Goal: Task Accomplishment & Management: Manage account settings

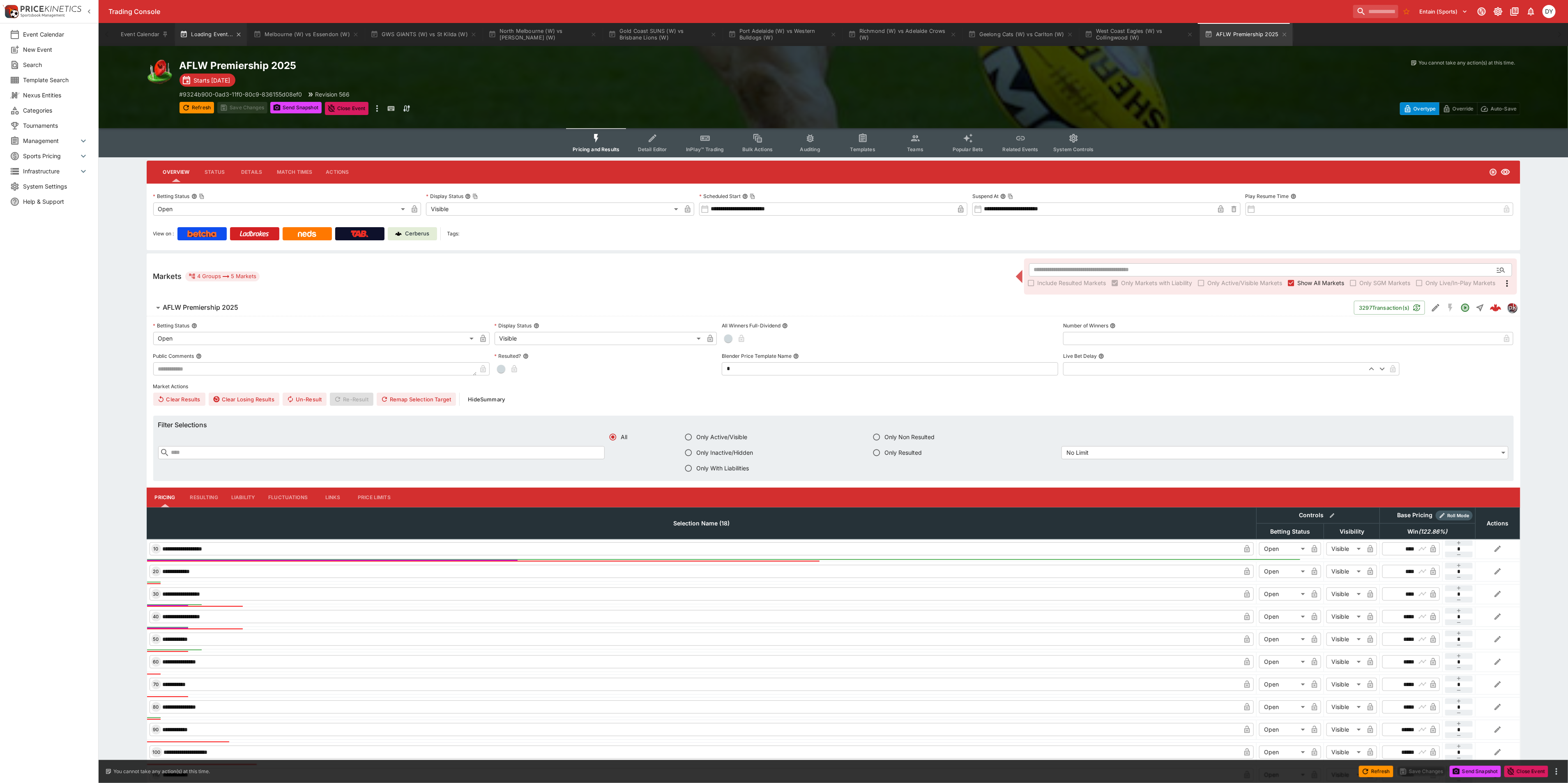
click at [247, 34] on button "Loading Event..." at bounding box center [211, 35] width 72 height 23
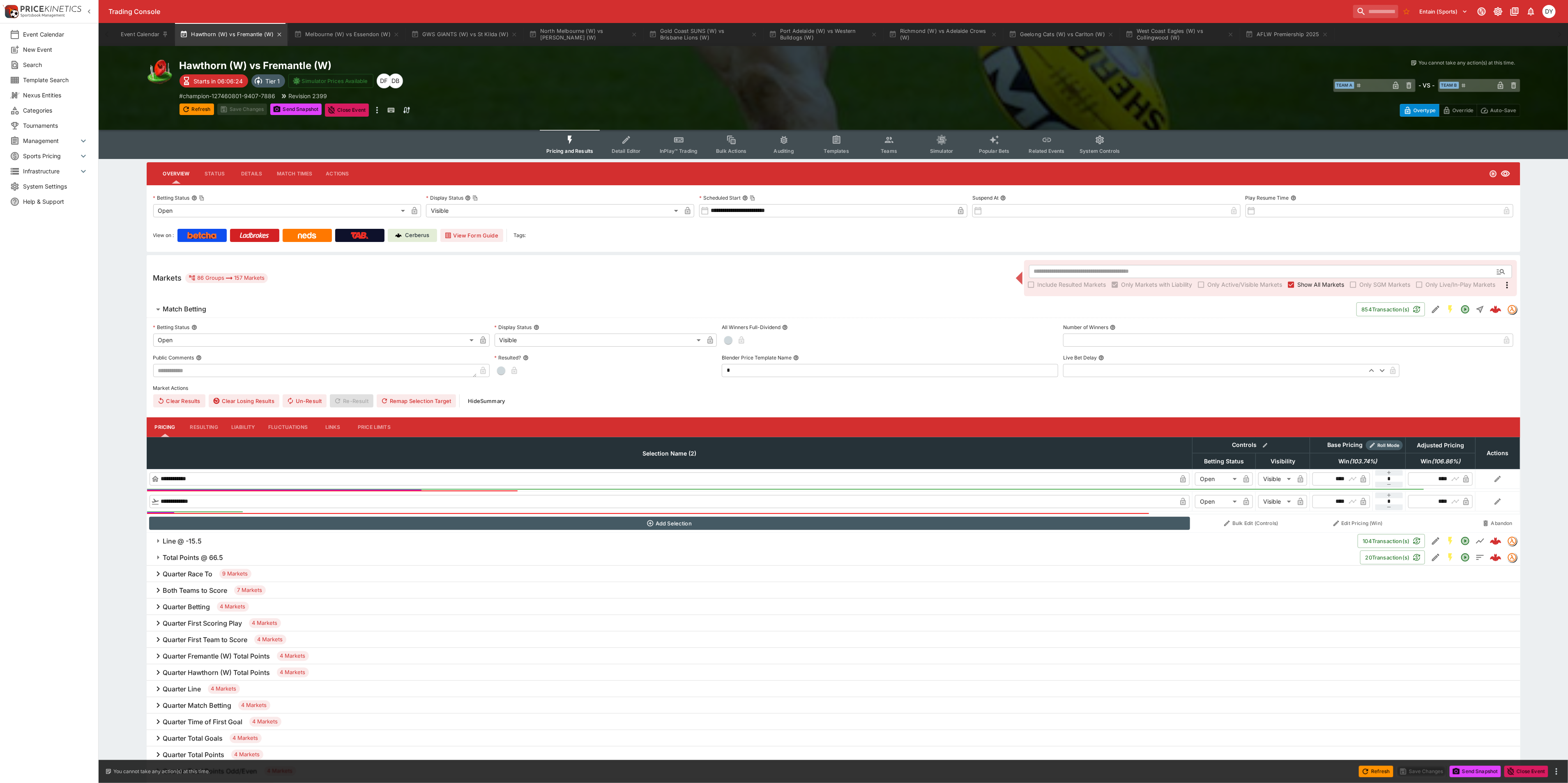
click at [223, 30] on button "Hawthorn (W) vs Fremantle (W)" at bounding box center [231, 35] width 113 height 23
click at [683, 141] on icon "Event type filters" at bounding box center [678, 140] width 8 height 4
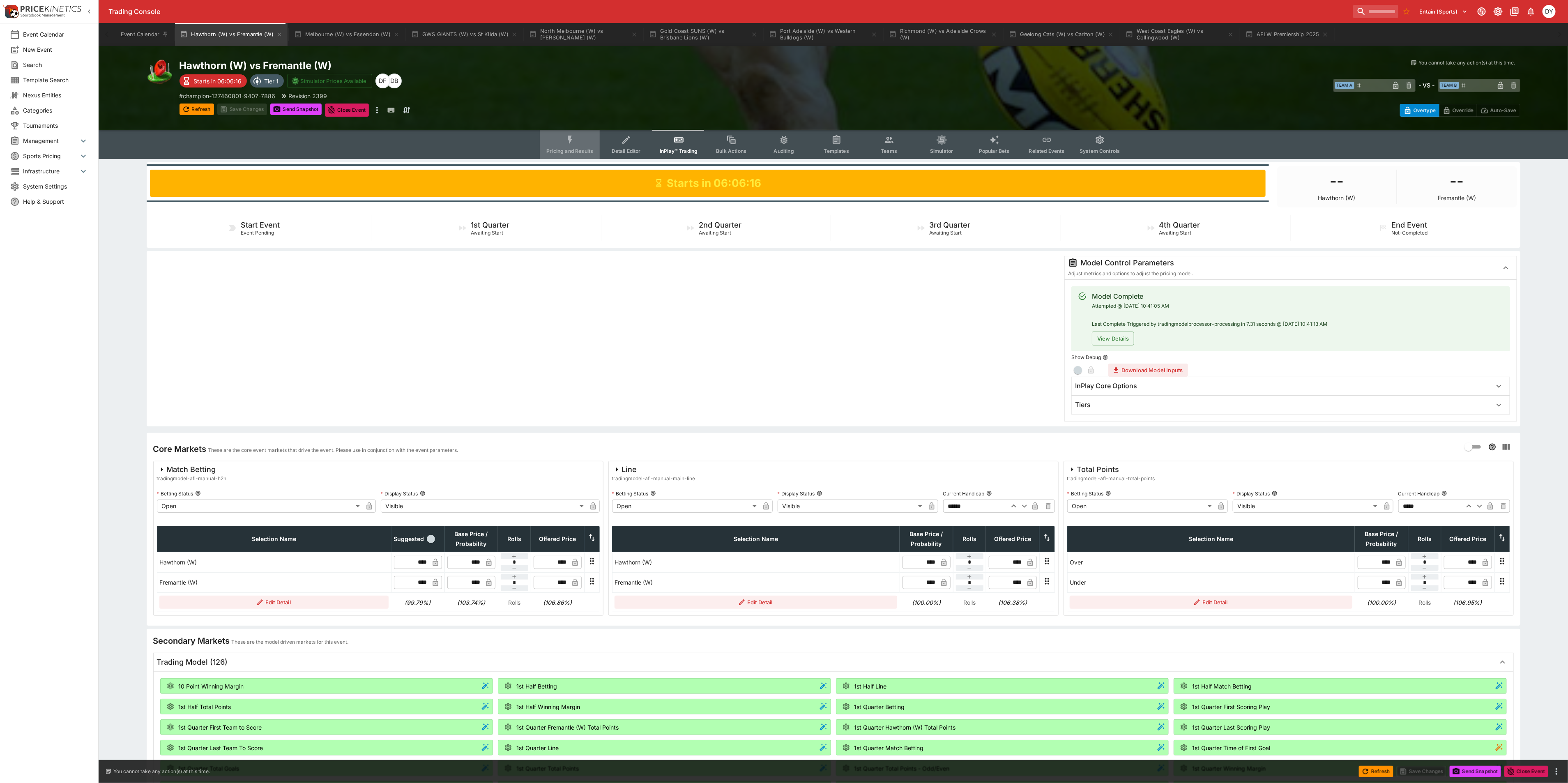
click at [580, 137] on button "Pricing and Results" at bounding box center [569, 144] width 60 height 29
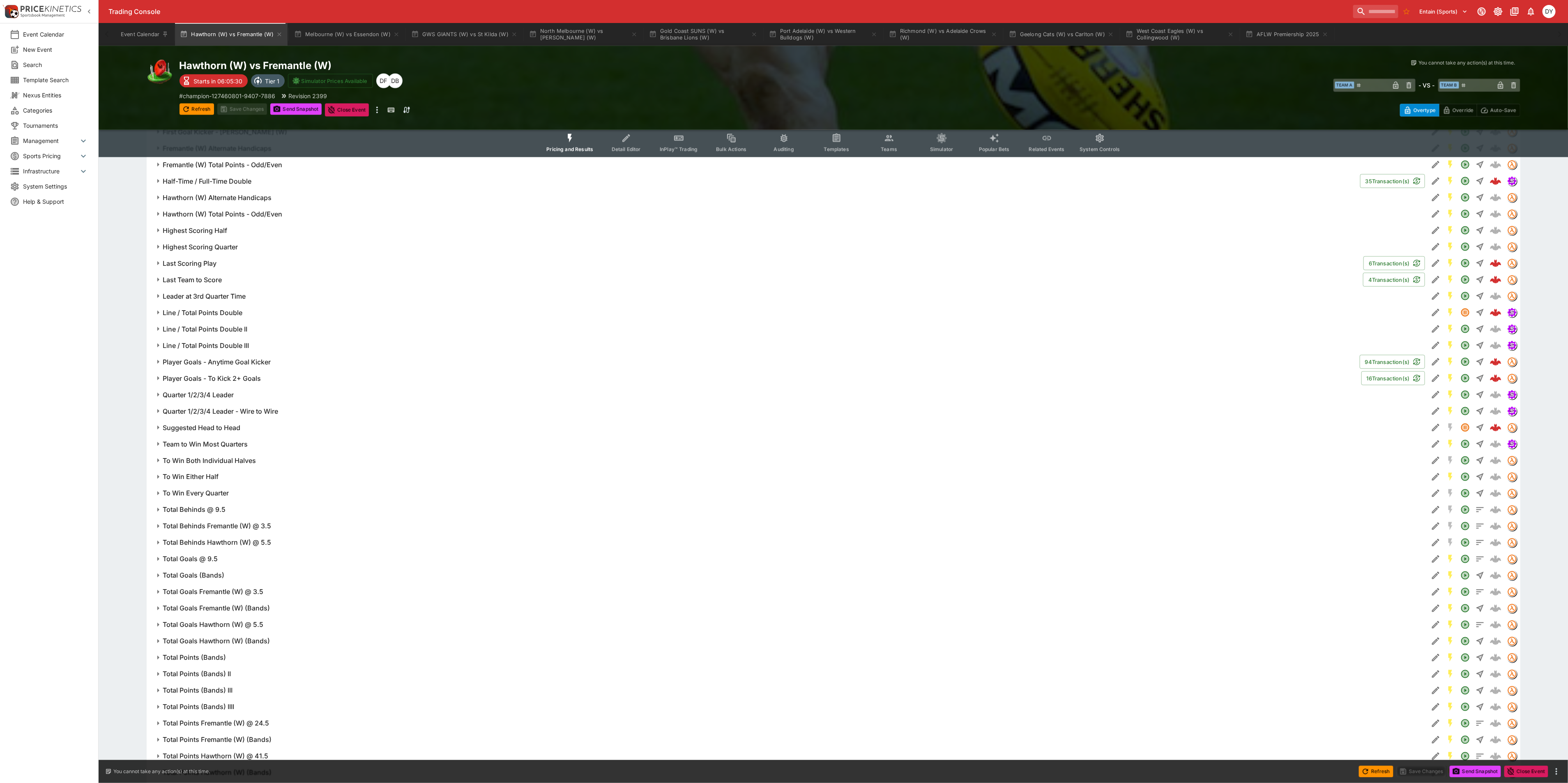
scroll to position [1175, 0]
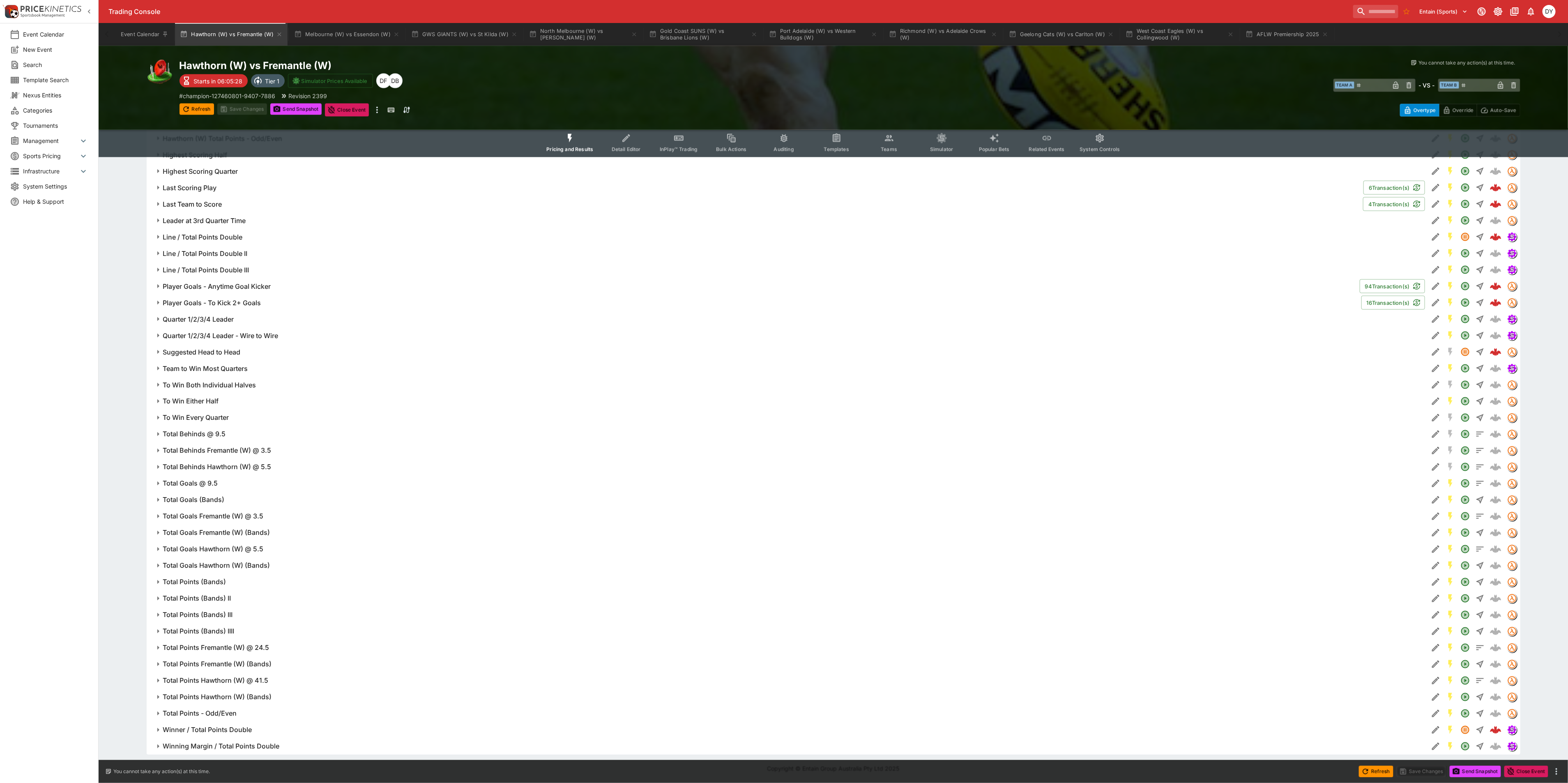
drag, startPoint x: 228, startPoint y: 730, endPoint x: 285, endPoint y: 651, distance: 97.4
click at [228, 730] on h6 "Winner / Total Points Double" at bounding box center [208, 730] width 89 height 9
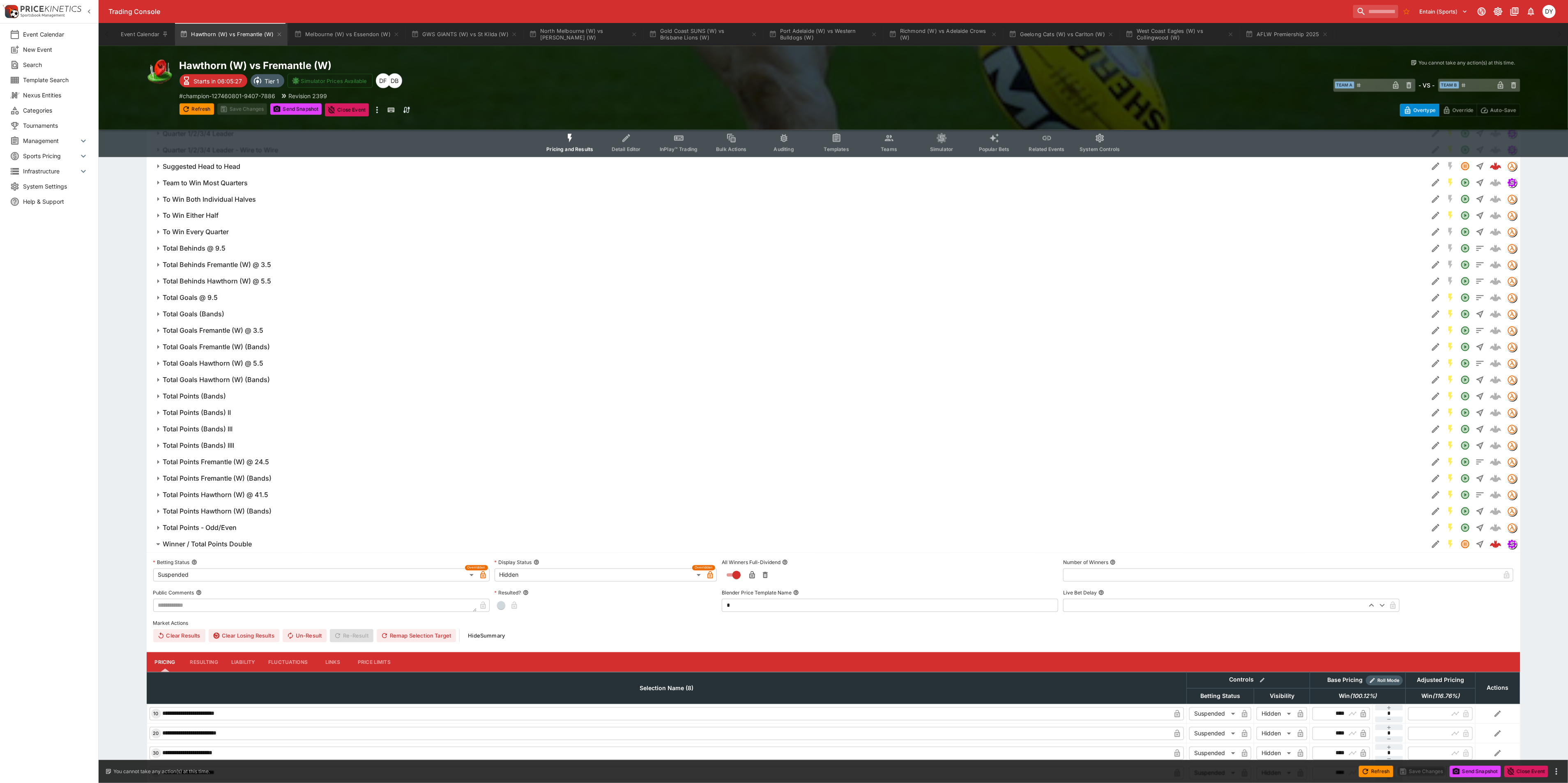
scroll to position [1503, 0]
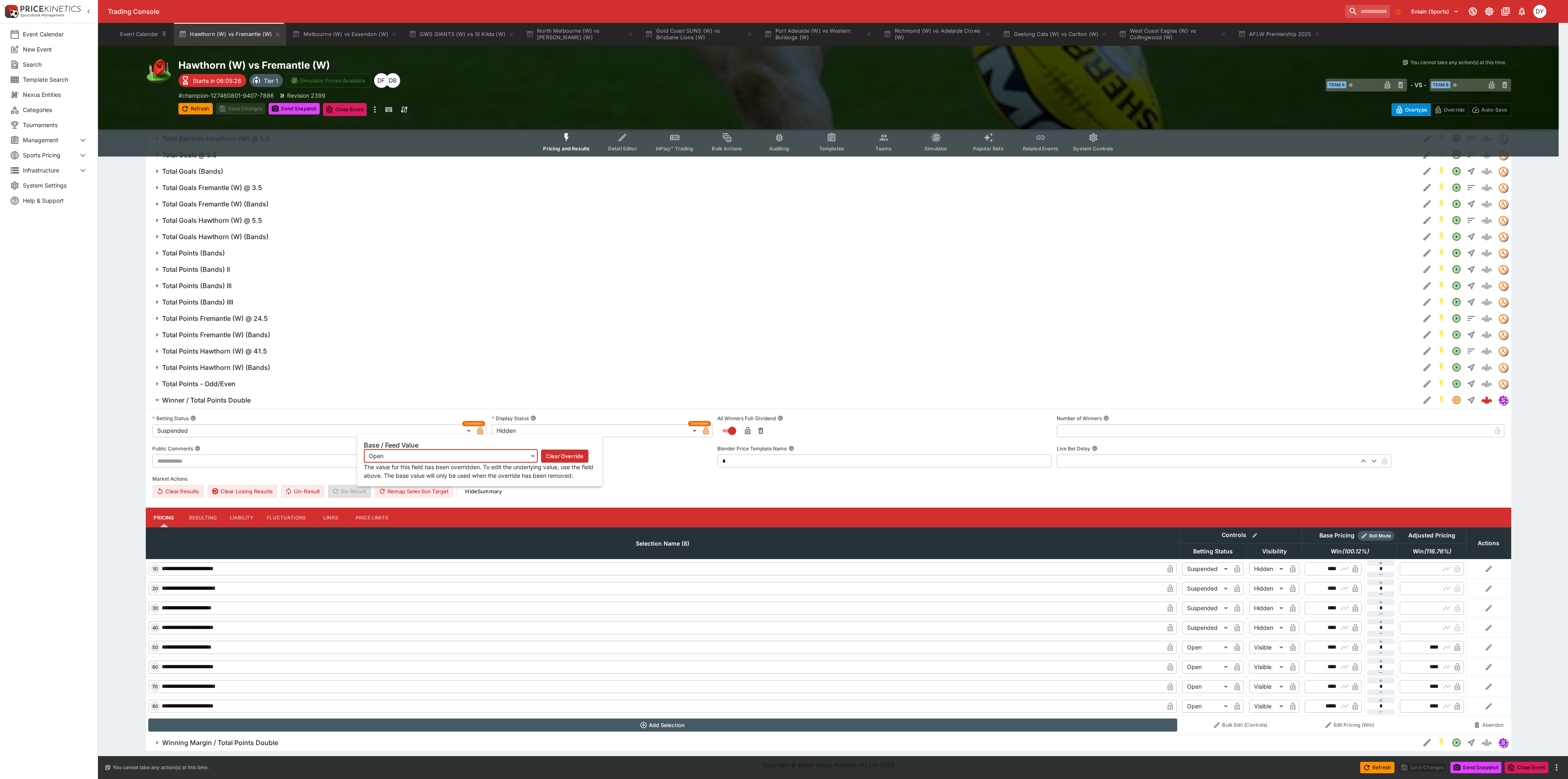
click at [479, 429] on icon "button" at bounding box center [480, 431] width 5 height 7
type input "**********"
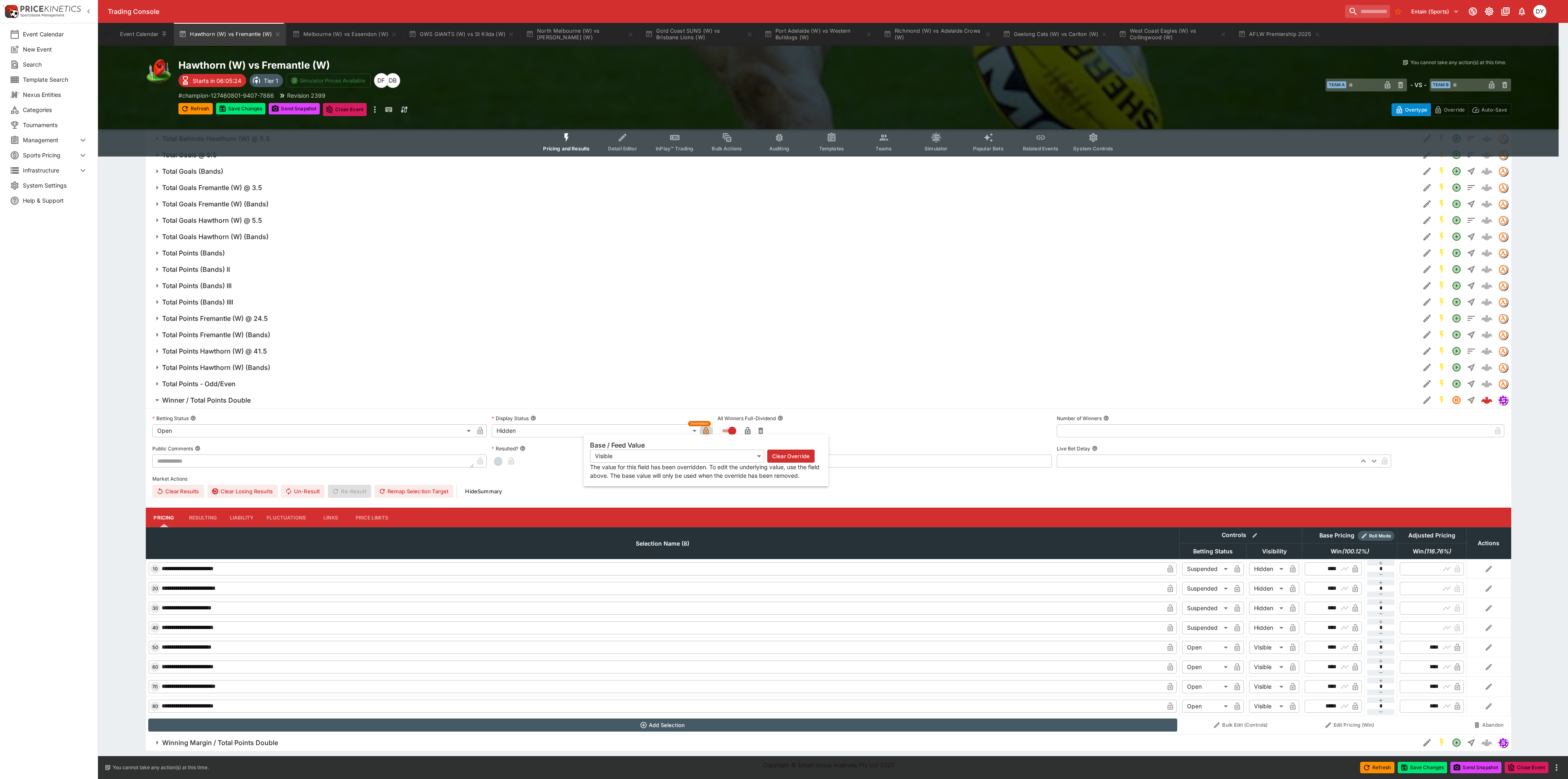
click at [709, 429] on icon "button" at bounding box center [706, 431] width 5 height 7
type input "*******"
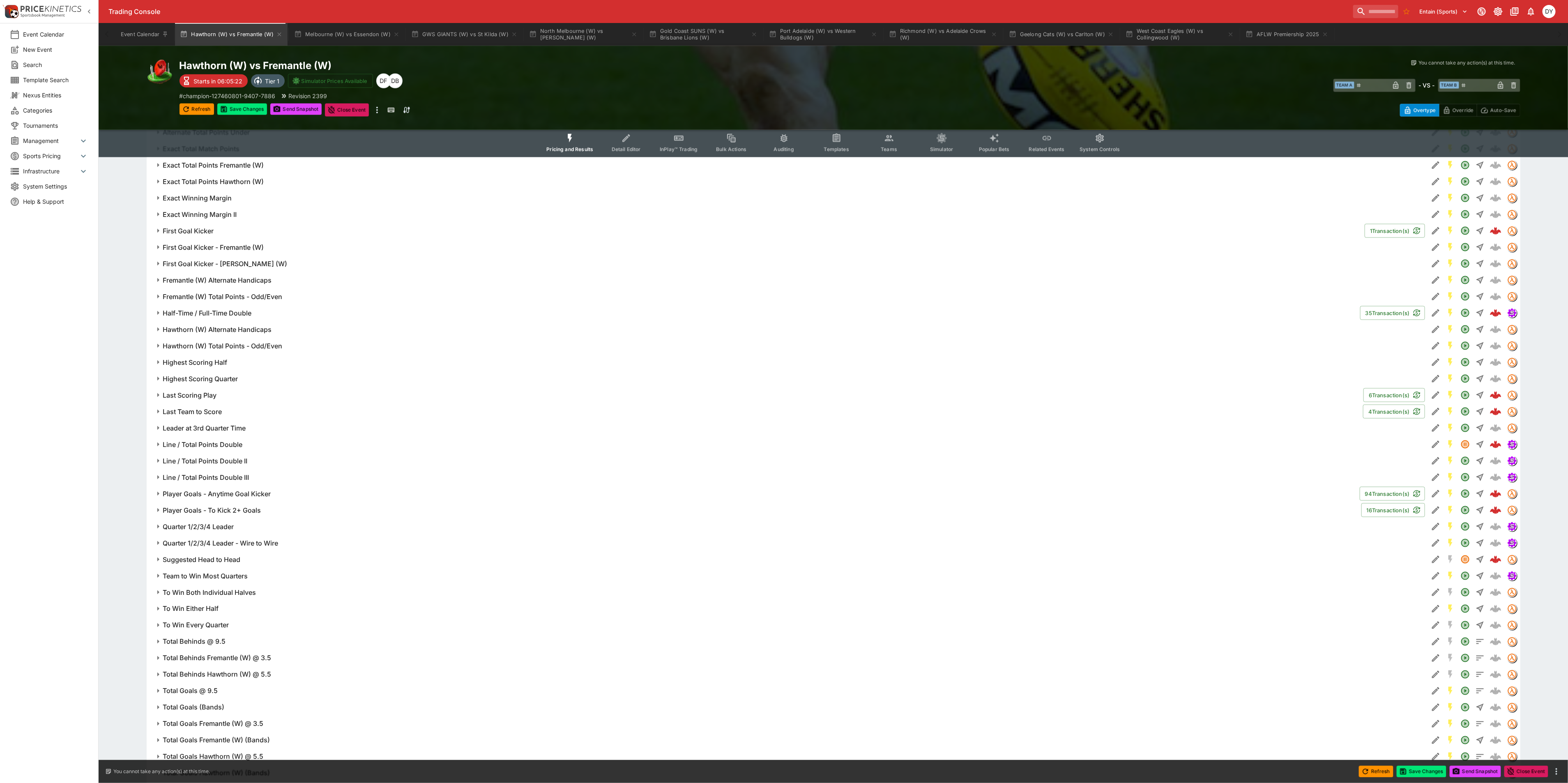
scroll to position [949, 0]
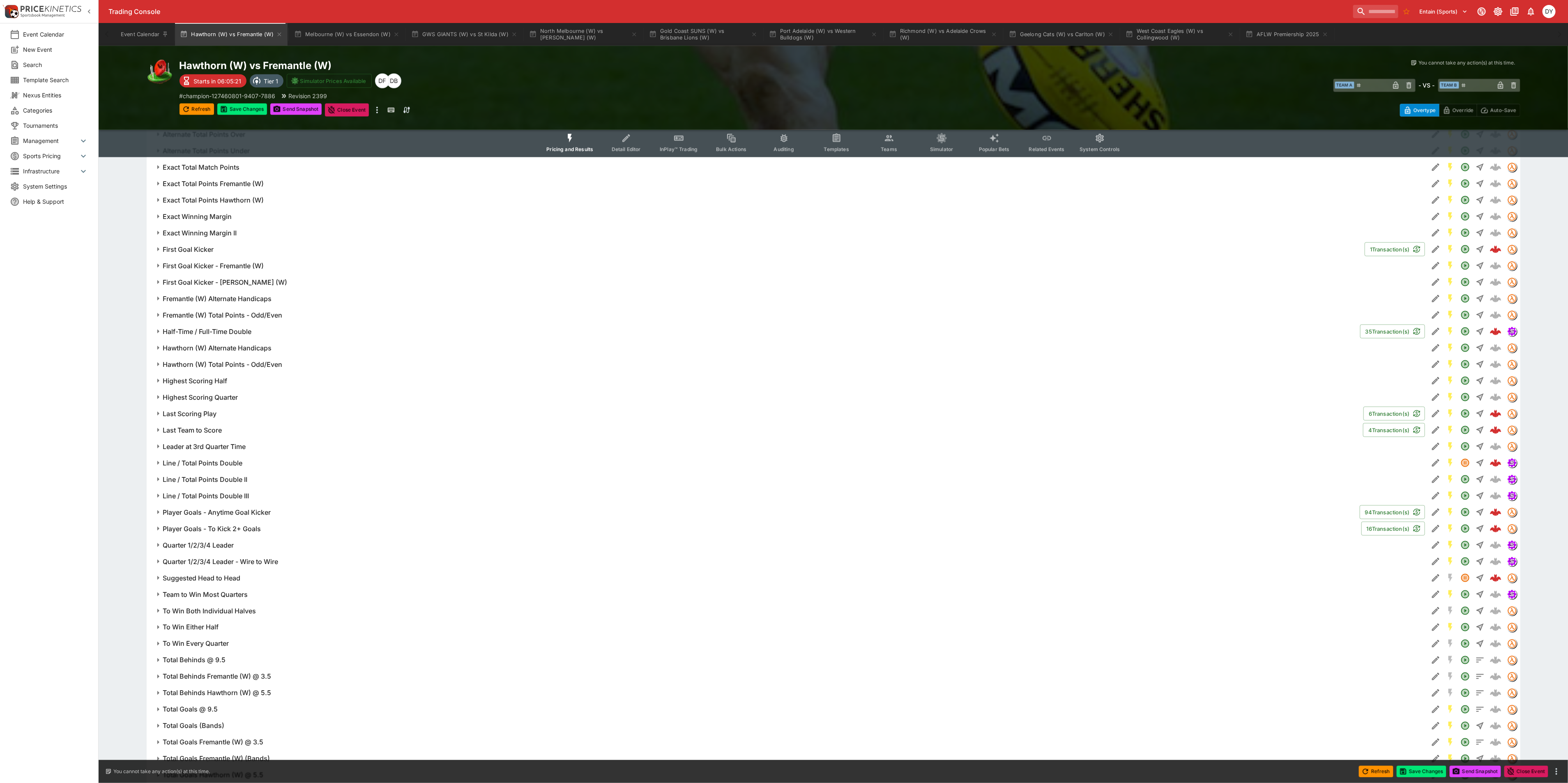
click at [220, 465] on h6 "Line / Total Points Double" at bounding box center [203, 463] width 80 height 9
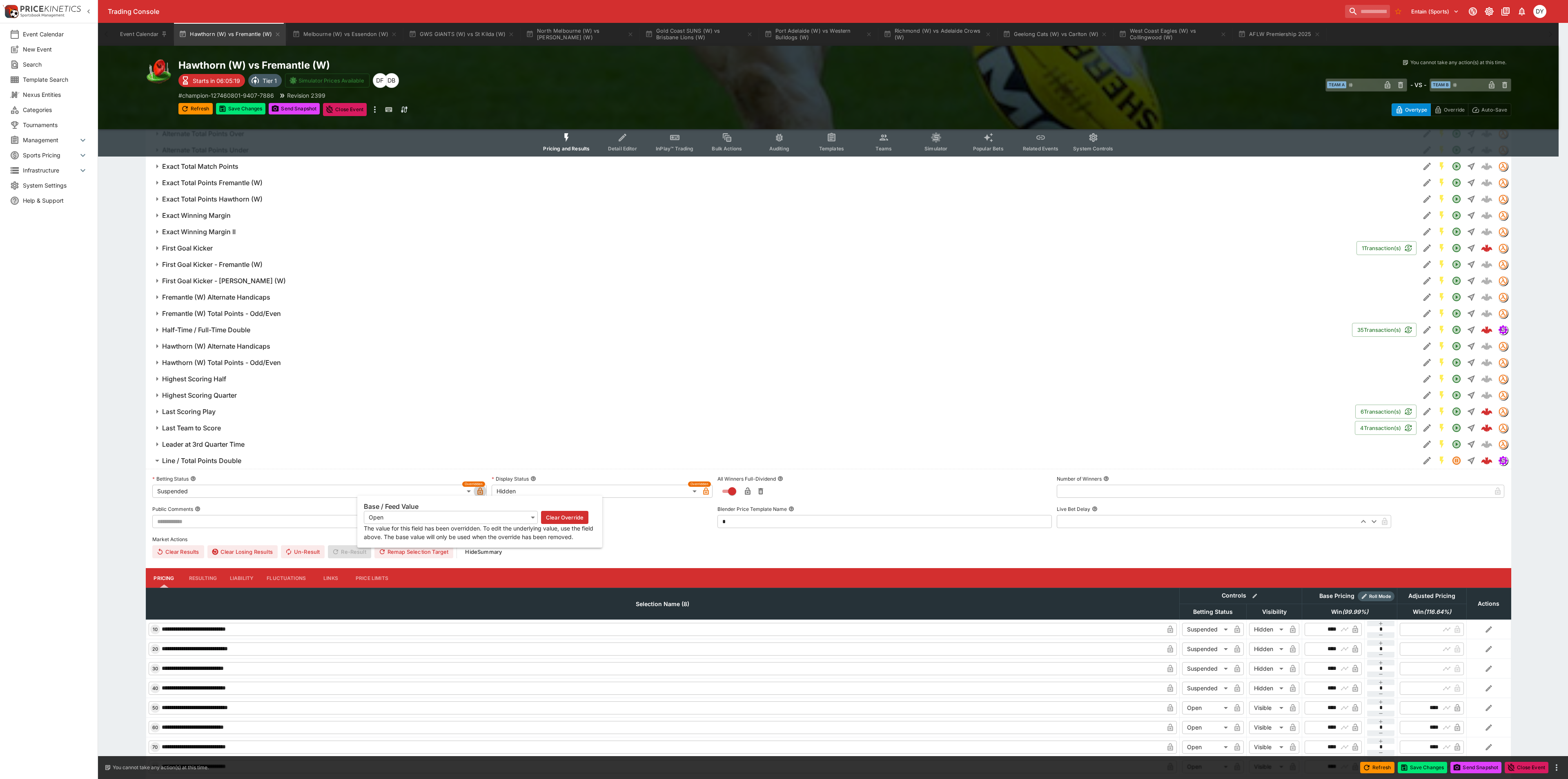
click at [481, 492] on icon "button" at bounding box center [480, 492] width 4 height 3
type input "**********"
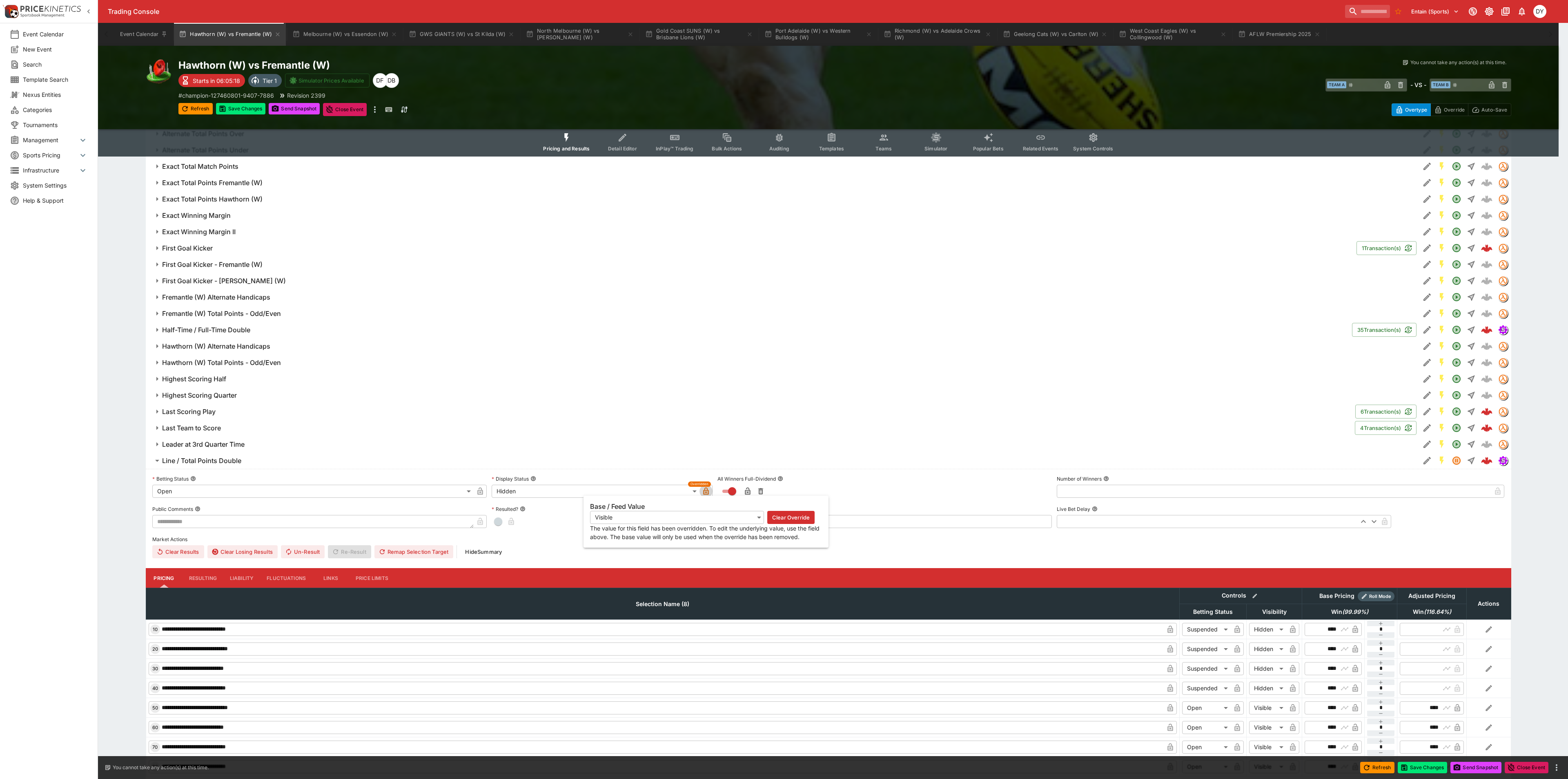
click at [704, 493] on icon "button" at bounding box center [706, 492] width 4 height 3
type input "*******"
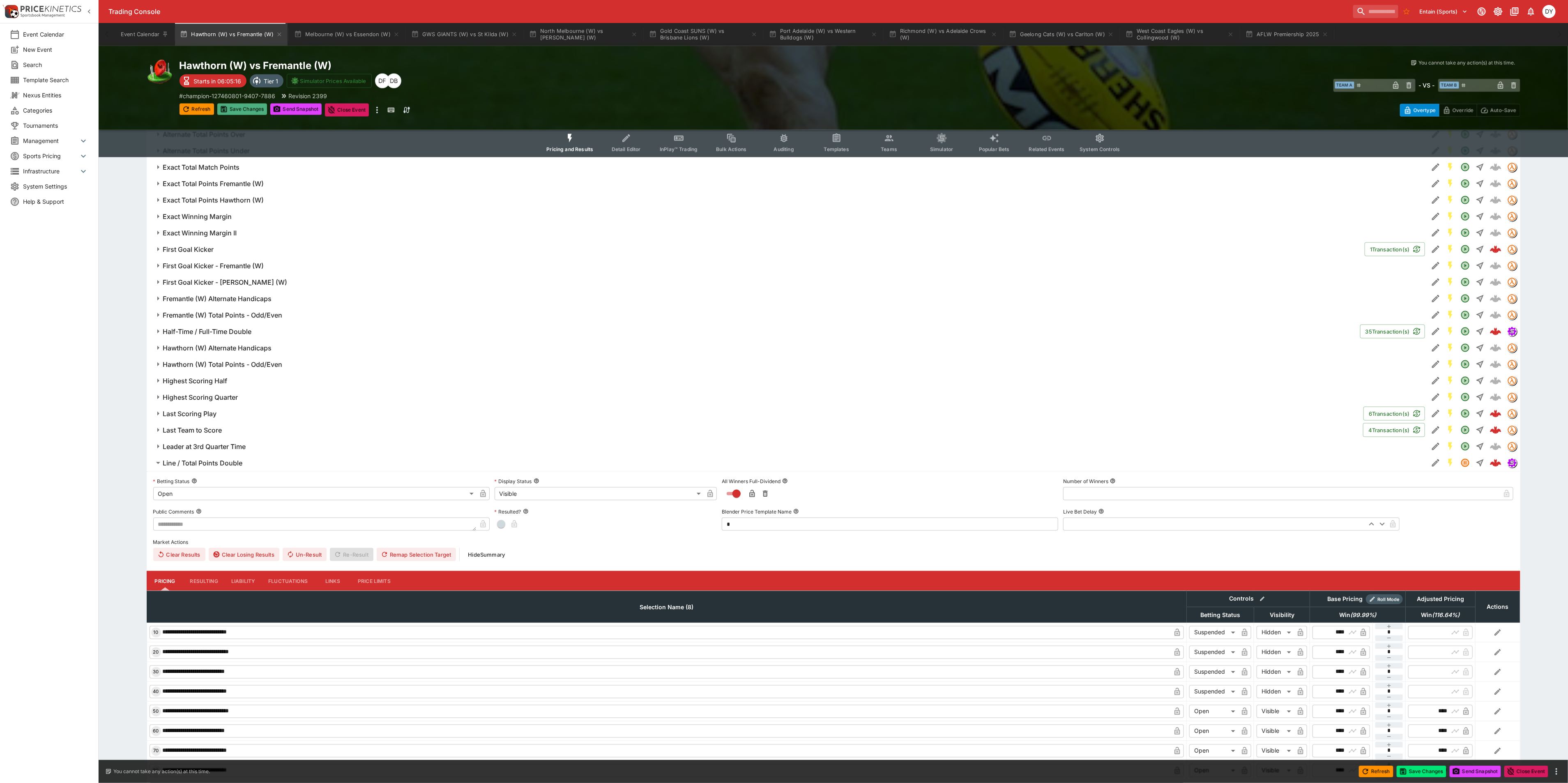
click at [242, 111] on button "Save Changes" at bounding box center [242, 109] width 50 height 12
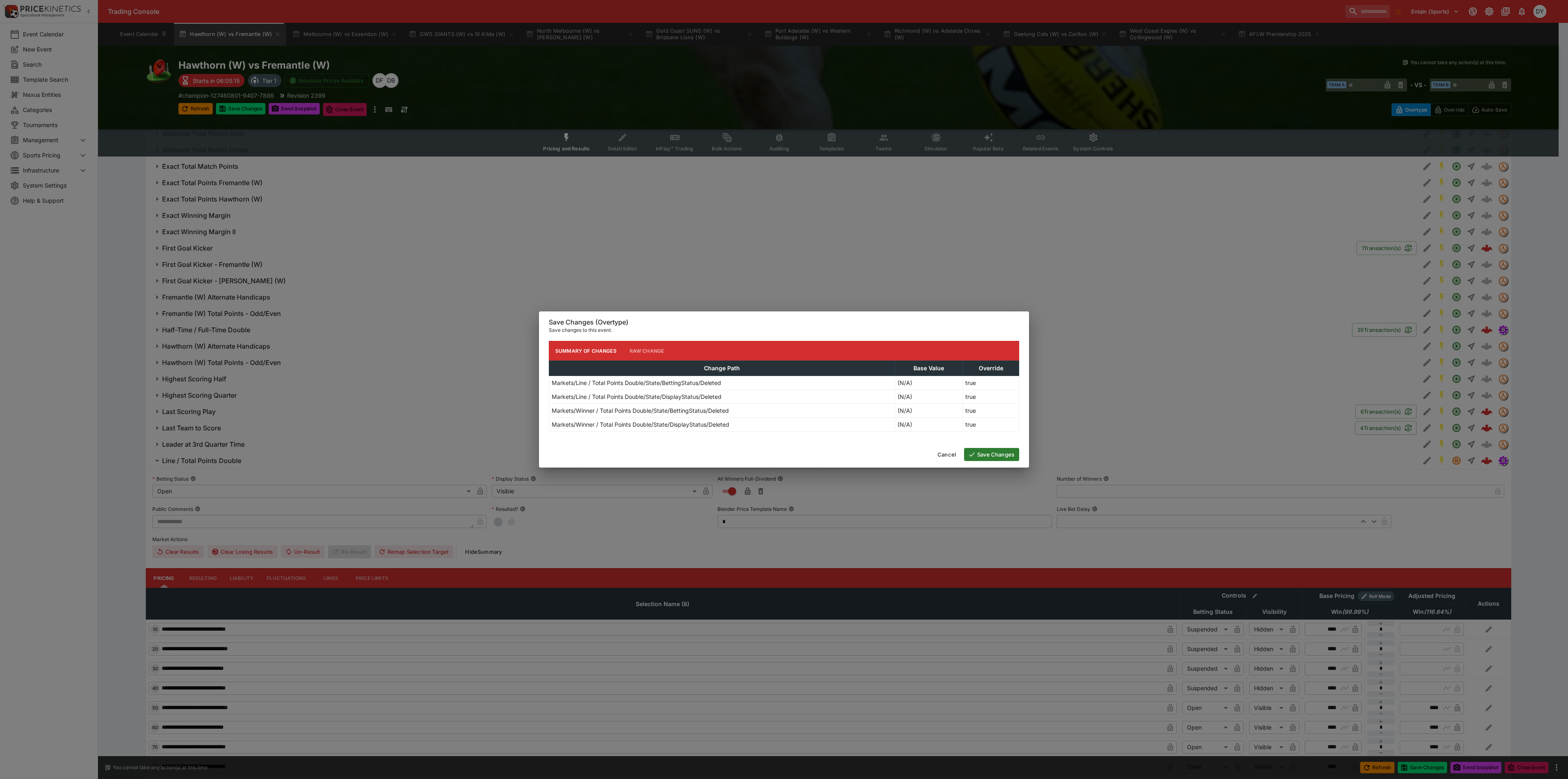
click at [993, 449] on button "Save Changes" at bounding box center [992, 454] width 55 height 13
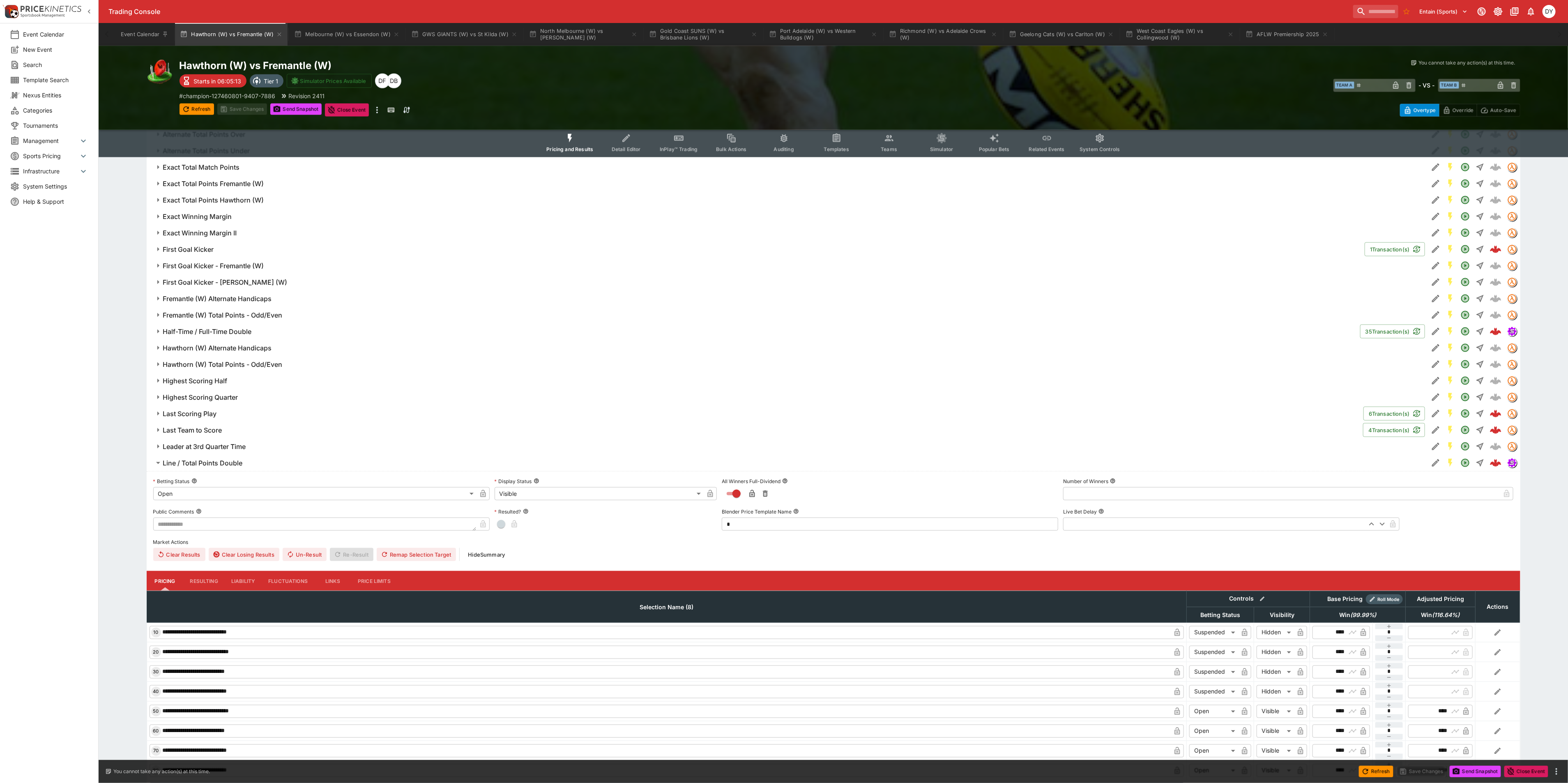
click at [193, 465] on h6 "Line / Total Points Double" at bounding box center [203, 463] width 80 height 9
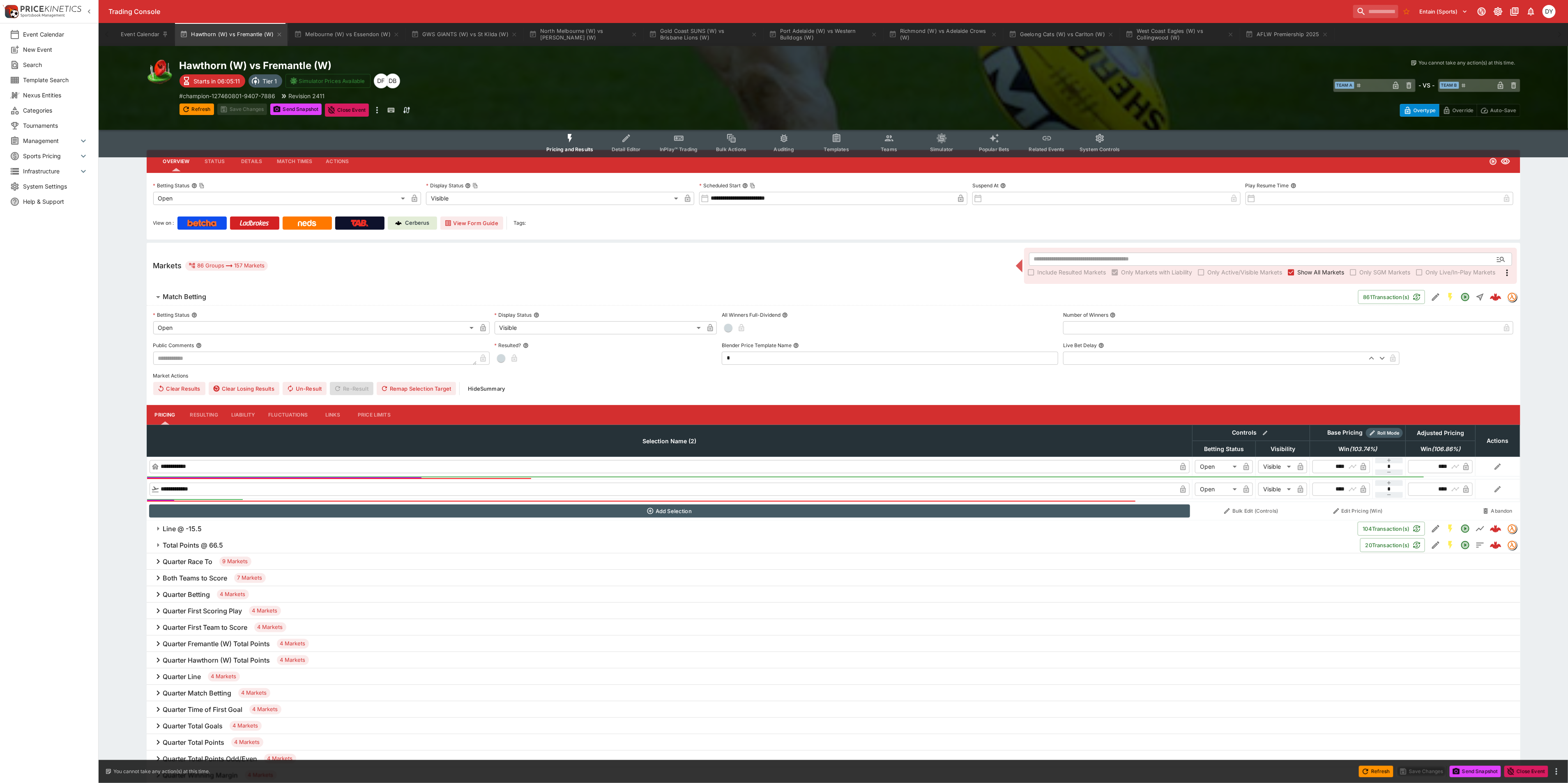
scroll to position [0, 0]
